Goal: Information Seeking & Learning: Learn about a topic

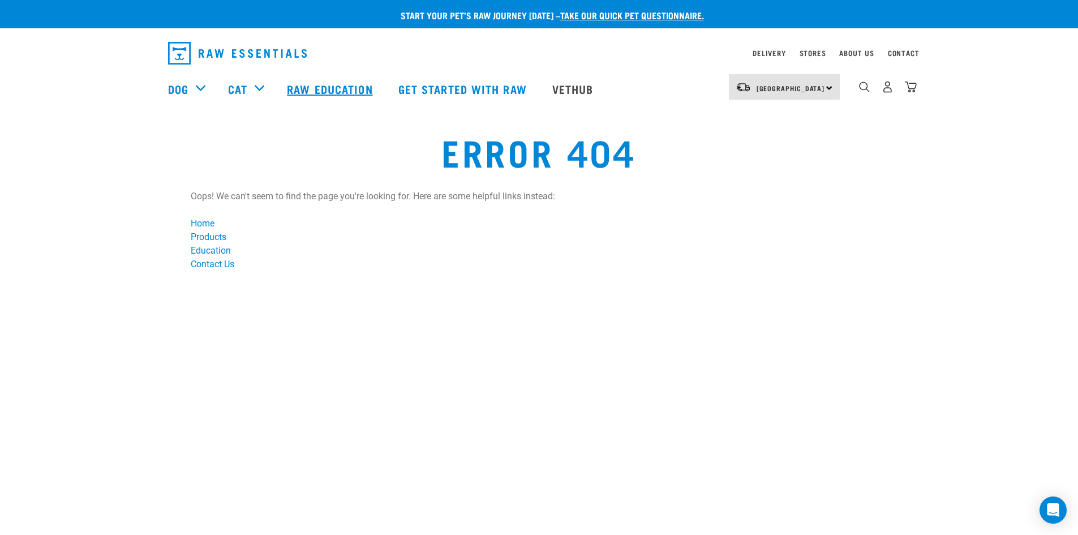
click at [316, 92] on link "Raw Education" at bounding box center [331, 88] width 111 height 45
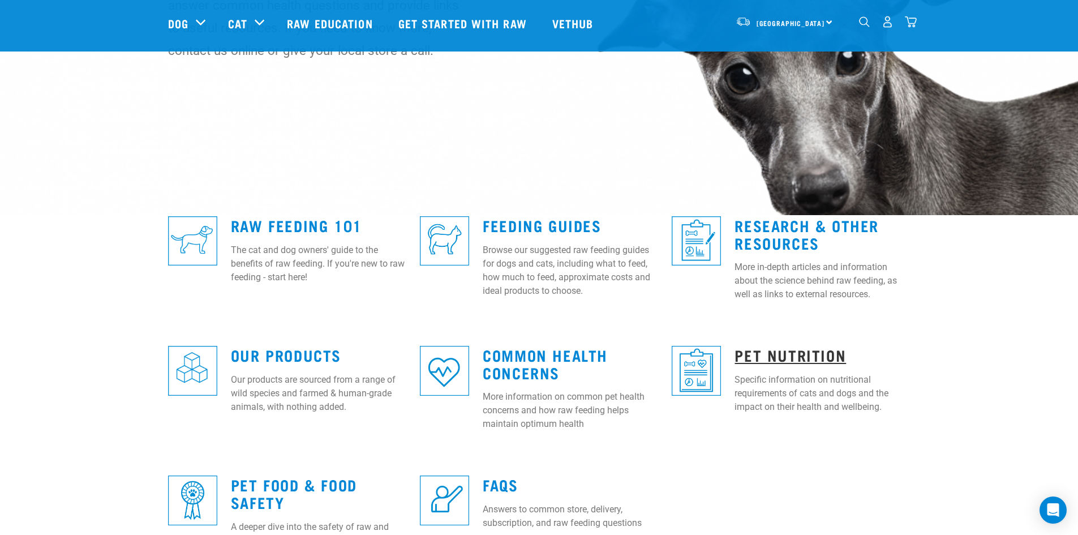
scroll to position [226, 0]
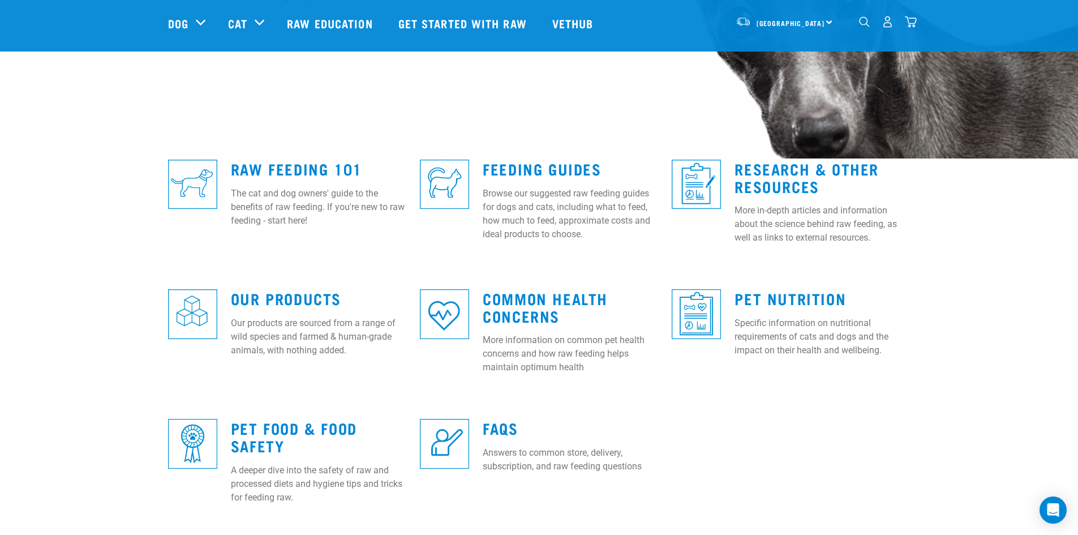
click at [249, 310] on div "Our Products Our products are sourced from a range of wild species and farmed &…" at bounding box center [318, 320] width 189 height 92
click at [250, 309] on div "Our Products Our products are sourced from a range of wild species and farmed &…" at bounding box center [318, 320] width 189 height 92
click at [252, 302] on link "Our Products" at bounding box center [286, 298] width 110 height 8
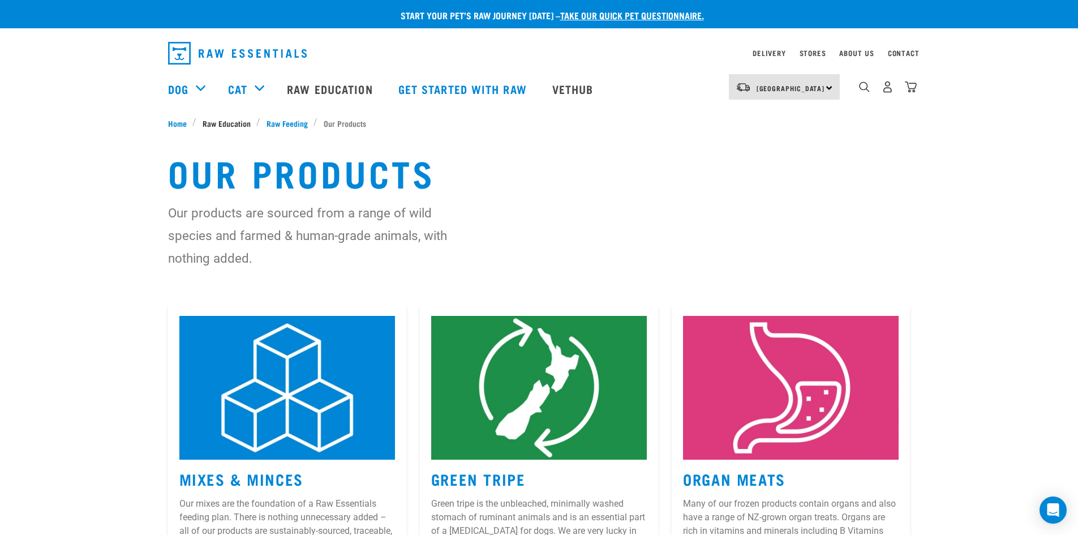
click at [229, 128] on span "Raw Education" at bounding box center [227, 123] width 48 height 12
click at [234, 118] on span "Raw Education" at bounding box center [227, 123] width 48 height 12
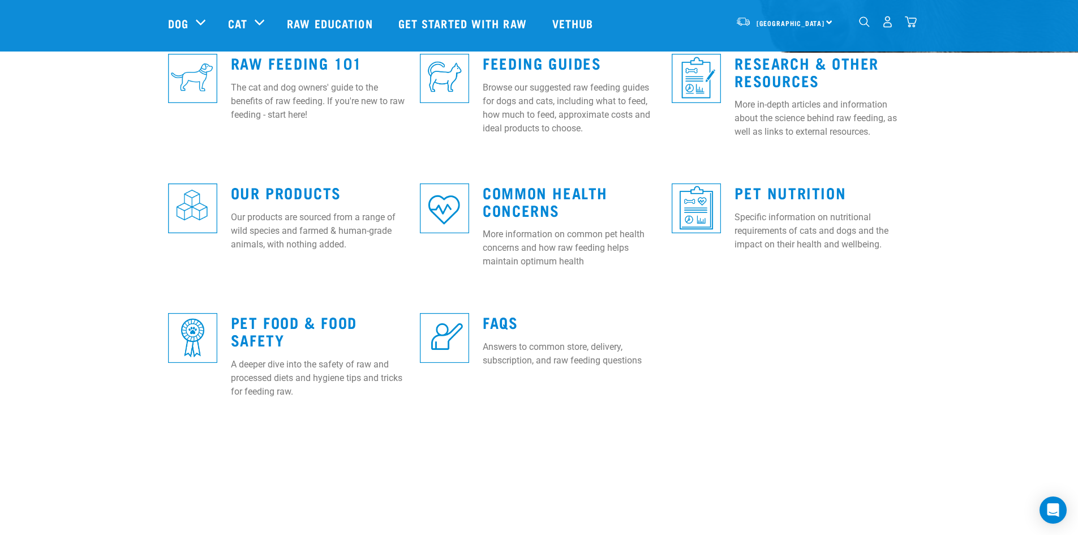
scroll to position [283, 0]
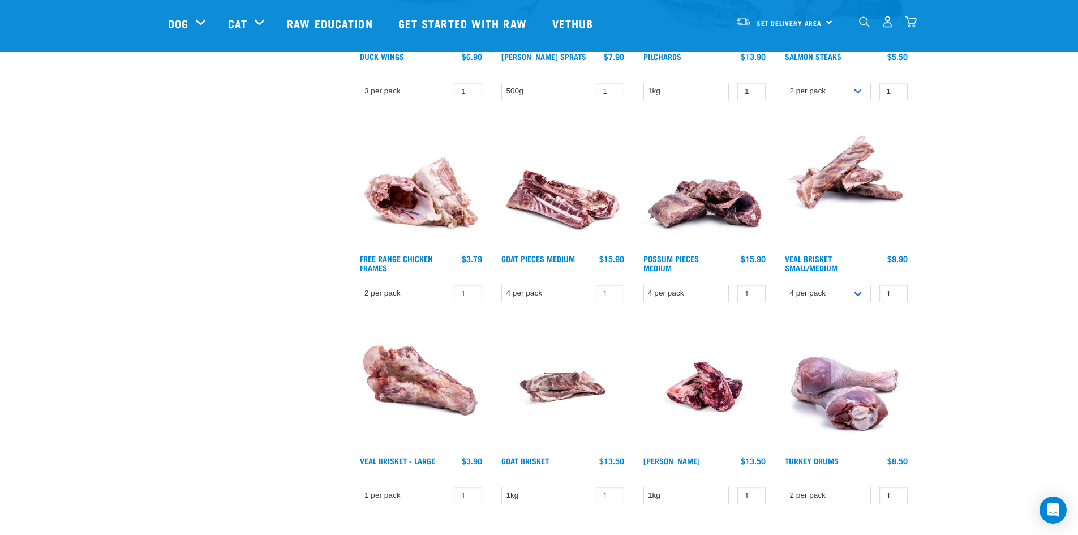
click at [860, 25] on div "dropdown navigation" at bounding box center [865, 22] width 12 height 12
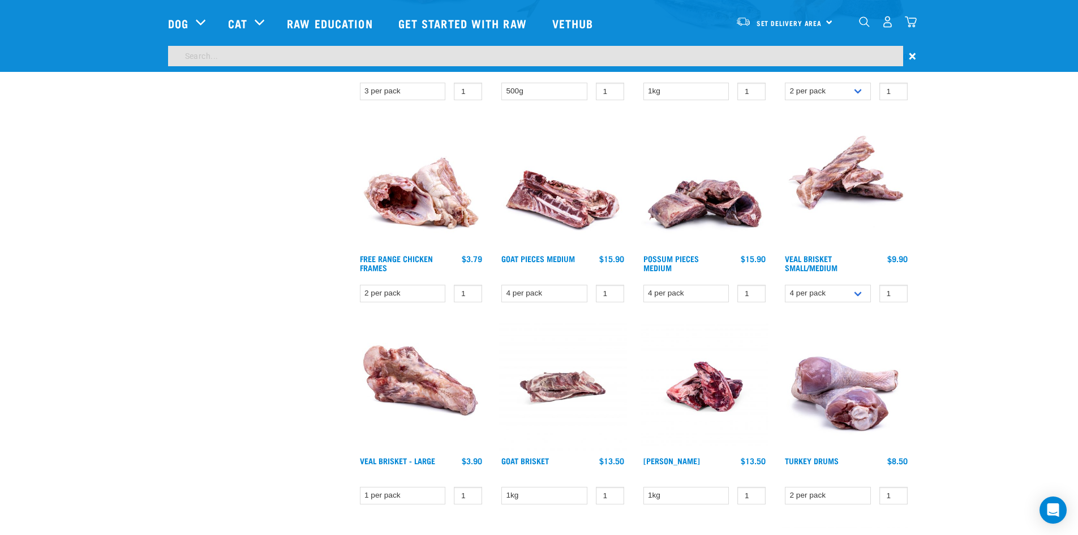
click at [803, 55] on input "search" at bounding box center [535, 56] width 735 height 20
type input "bones"
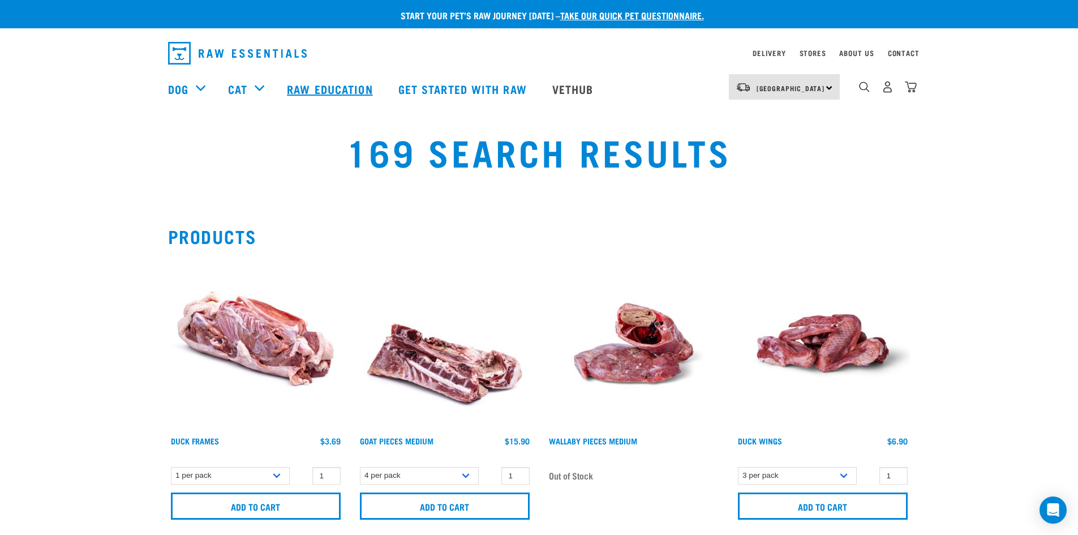
click at [333, 85] on link "Raw Education" at bounding box center [331, 88] width 111 height 45
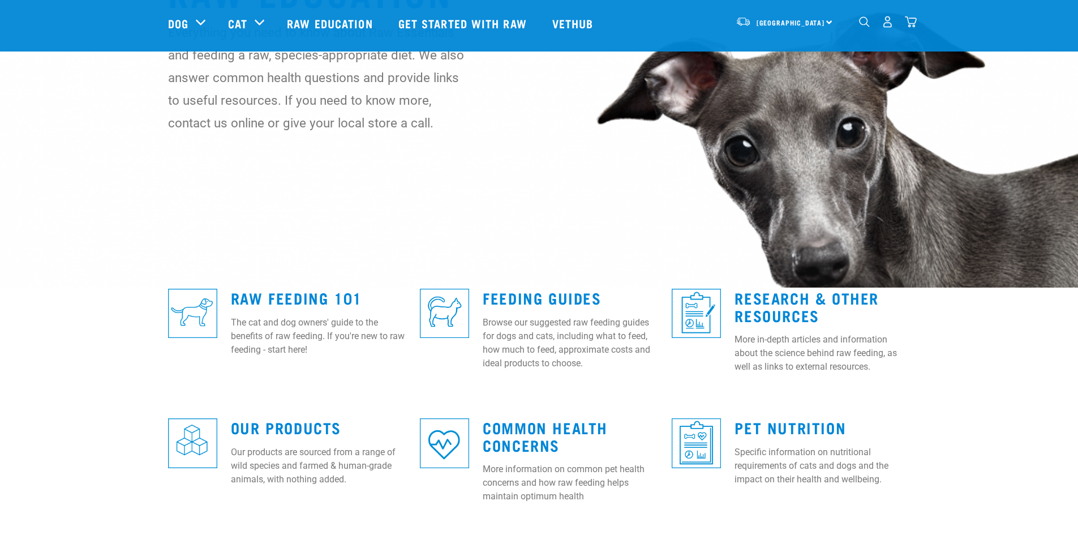
scroll to position [283, 0]
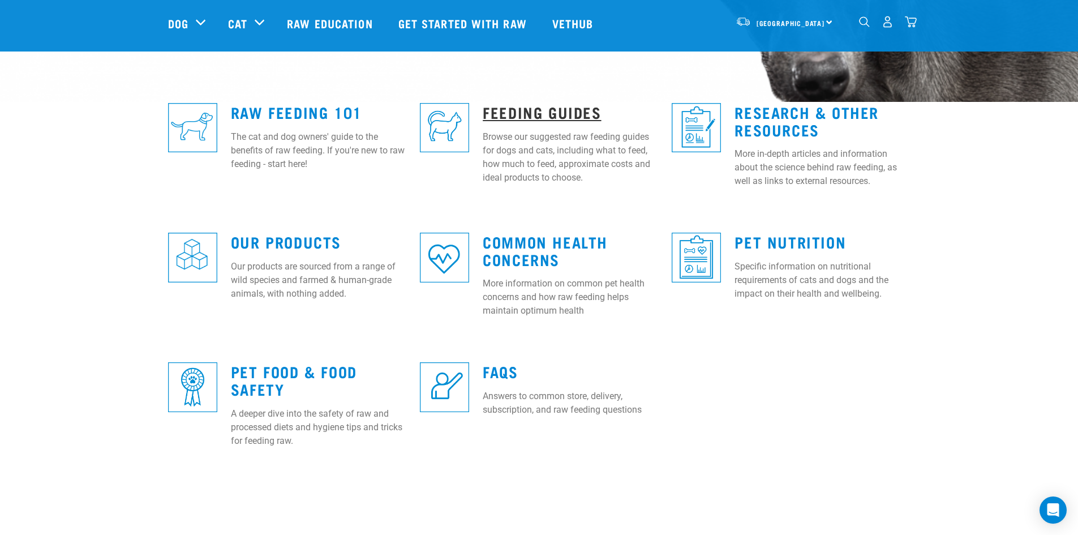
click at [578, 114] on link "Feeding Guides" at bounding box center [542, 112] width 118 height 8
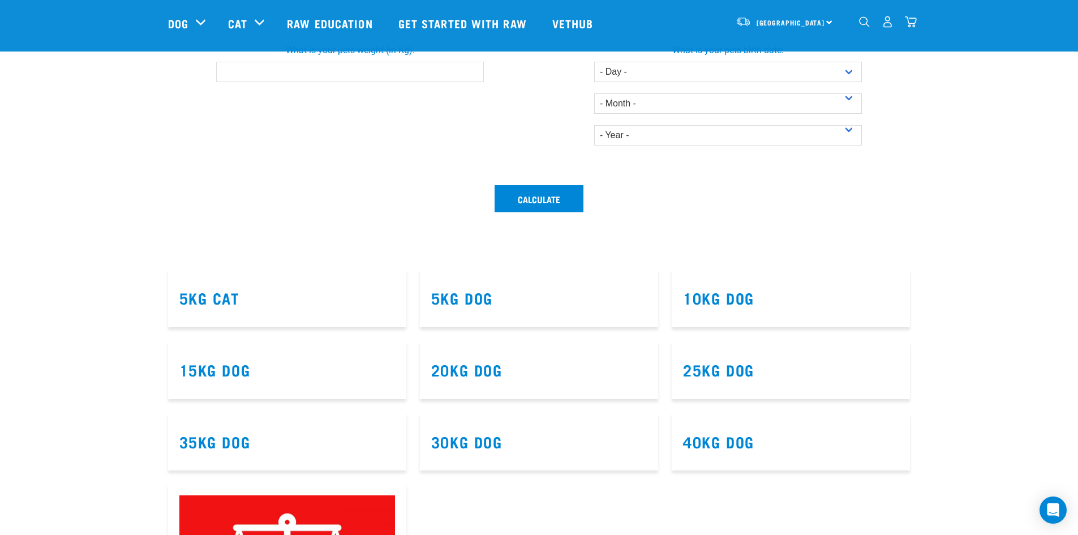
scroll to position [396, 0]
